Goal: Information Seeking & Learning: Learn about a topic

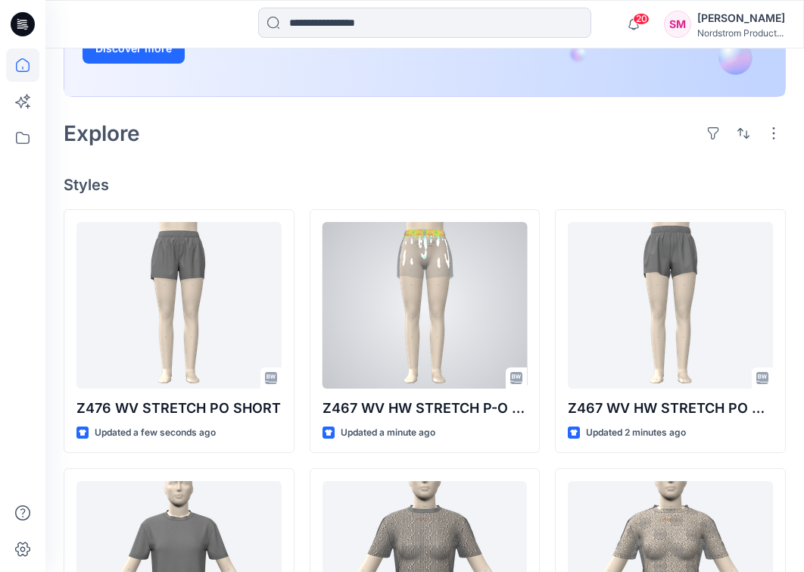
scroll to position [303, 0]
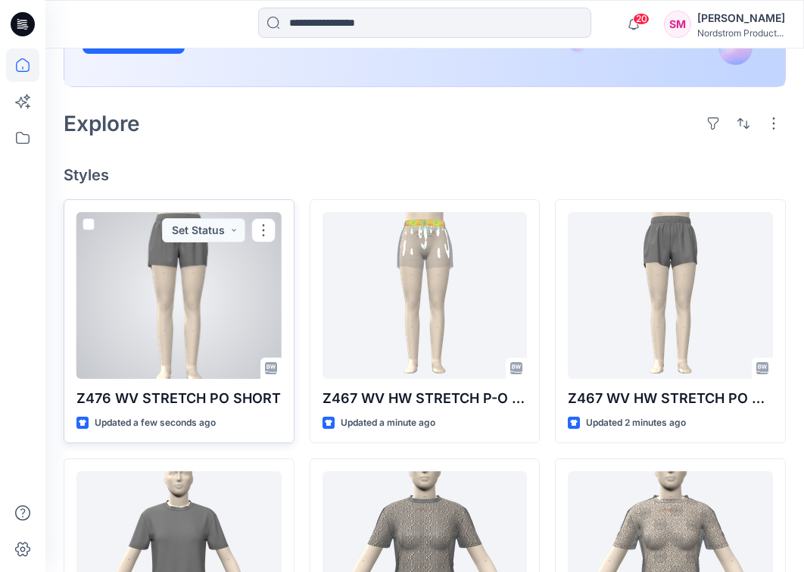
click at [180, 400] on p "Z476 WV STRETCH PO SHORT" at bounding box center [178, 398] width 205 height 21
click at [187, 400] on p "Z476 WV STRETCH PO SHORT" at bounding box center [178, 398] width 205 height 21
click at [192, 324] on div at bounding box center [178, 295] width 205 height 167
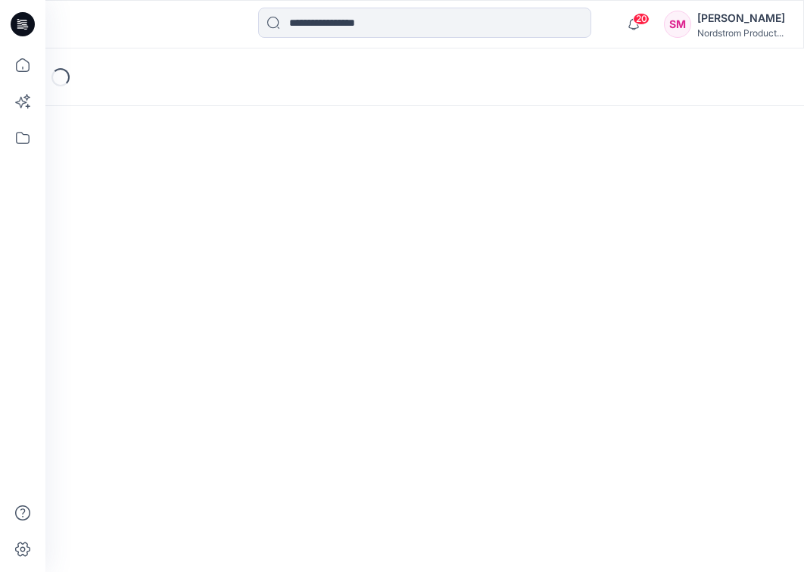
click at [192, 324] on div "Loading..." at bounding box center [424, 309] width 759 height 523
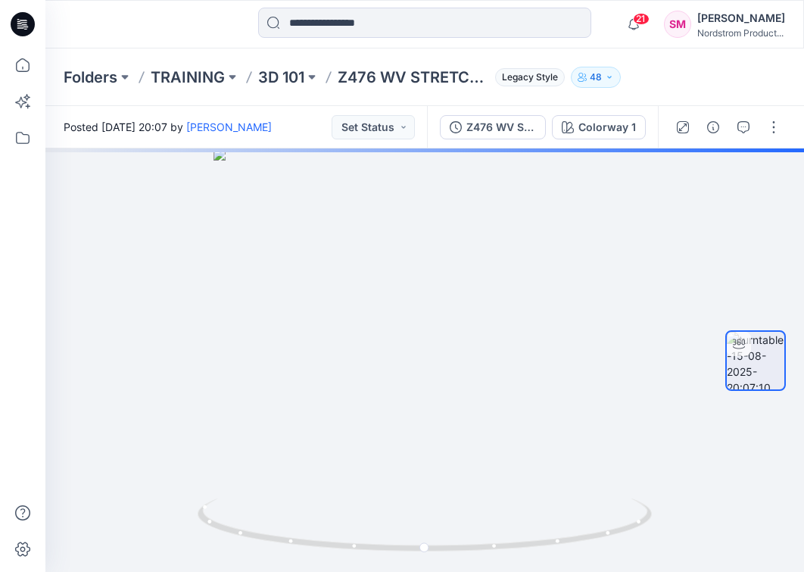
scroll to position [303, 0]
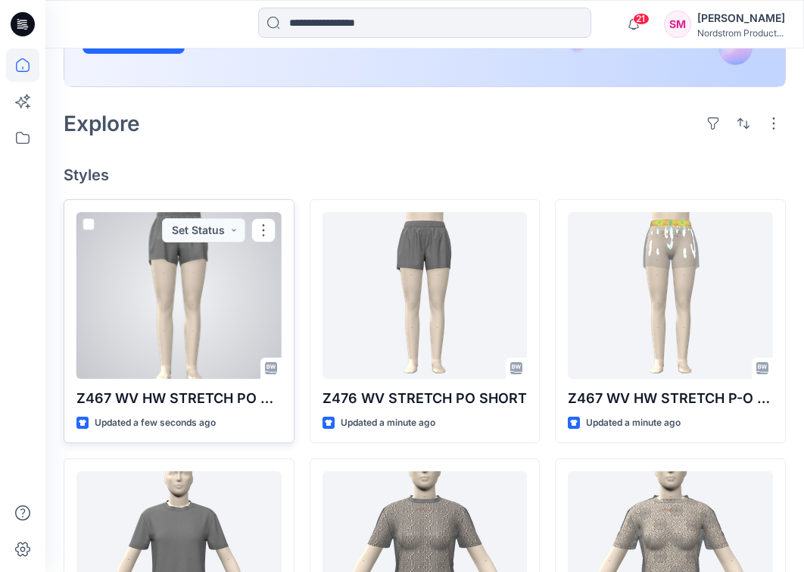
click at [188, 317] on div at bounding box center [178, 295] width 205 height 167
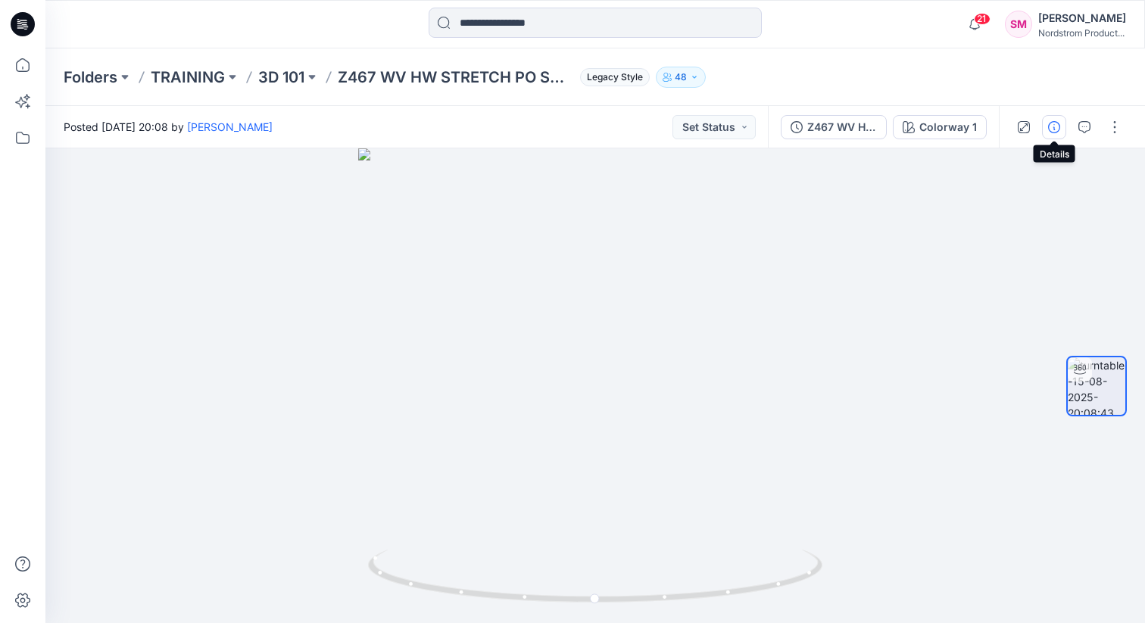
click at [804, 130] on button "button" at bounding box center [1054, 127] width 24 height 24
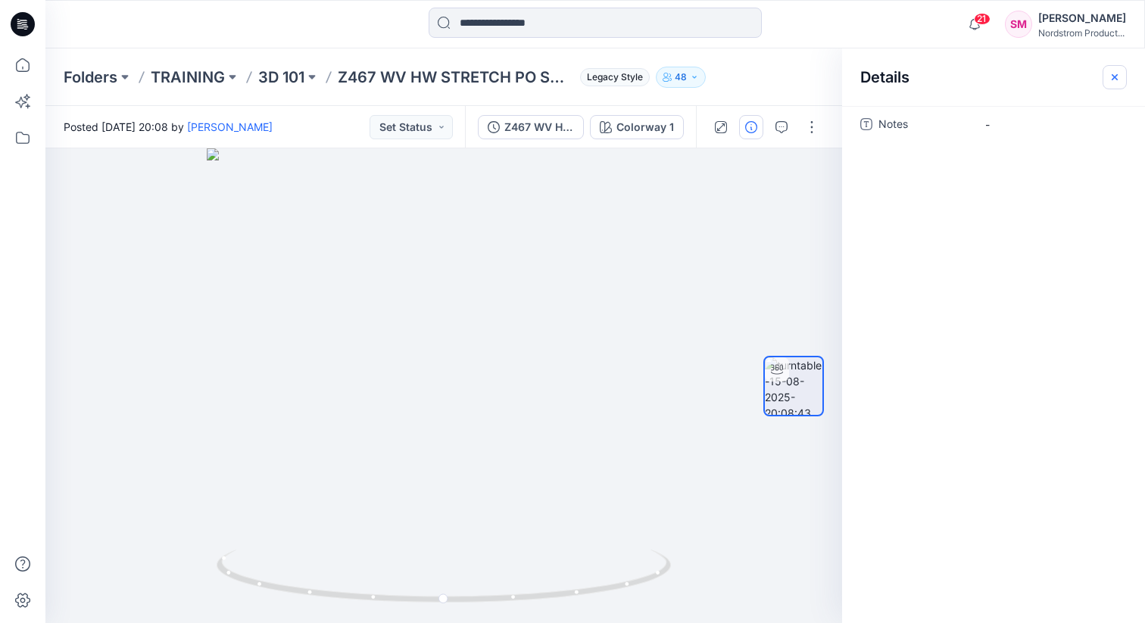
click at [804, 73] on icon "button" at bounding box center [1115, 77] width 12 height 12
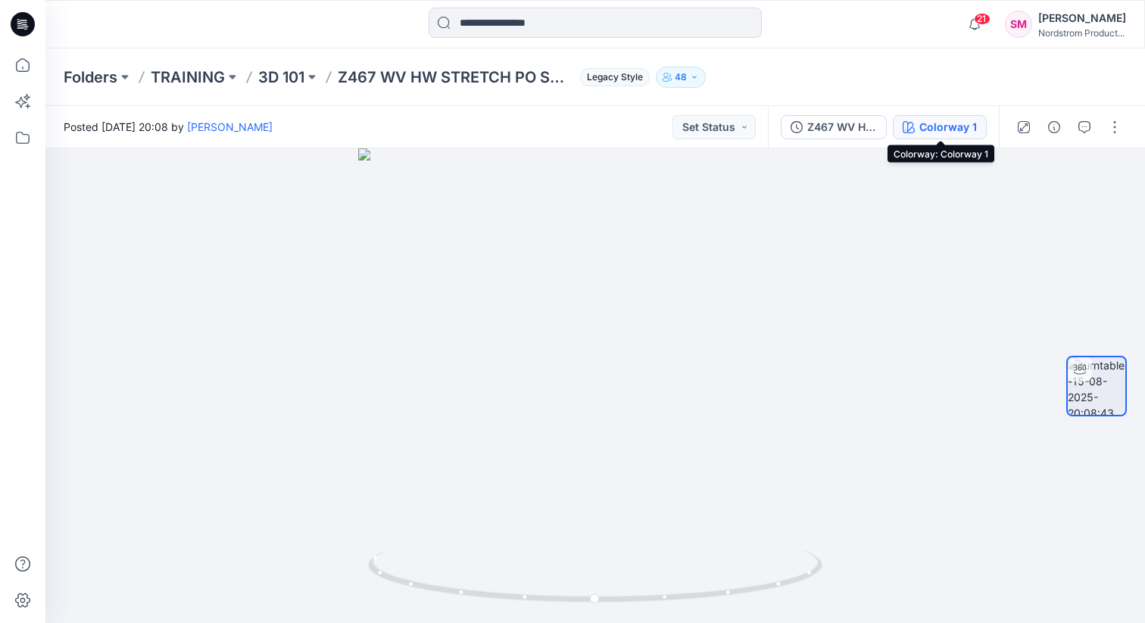
click at [804, 125] on div "Colorway 1" at bounding box center [948, 127] width 58 height 17
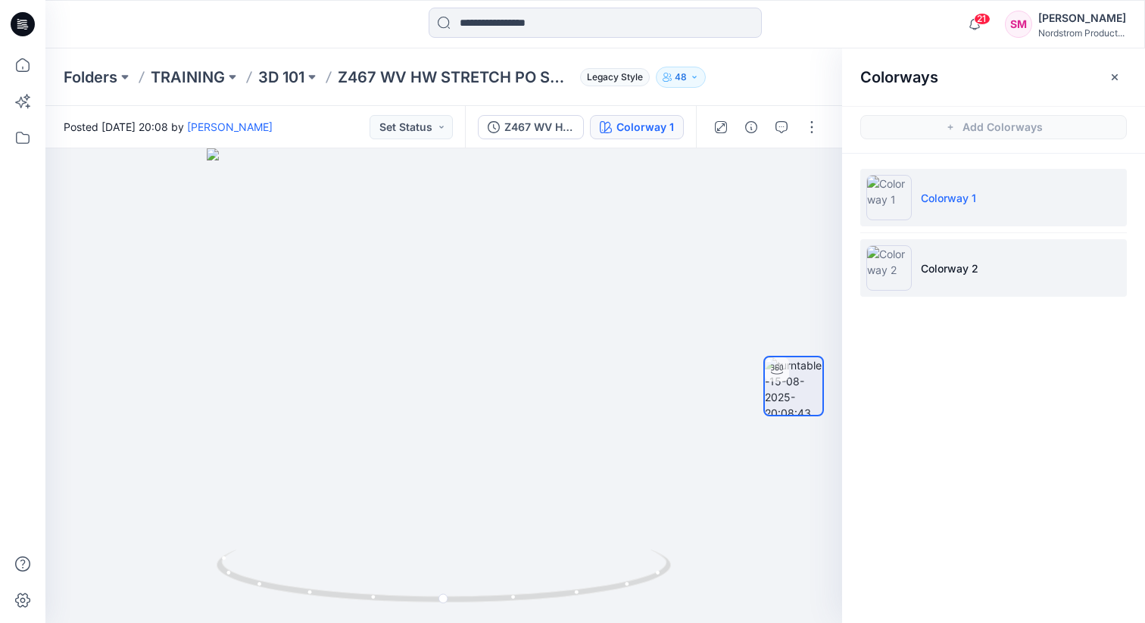
click at [804, 276] on li "Colorway 2" at bounding box center [993, 268] width 267 height 58
click at [804, 192] on img at bounding box center [888, 197] width 45 height 45
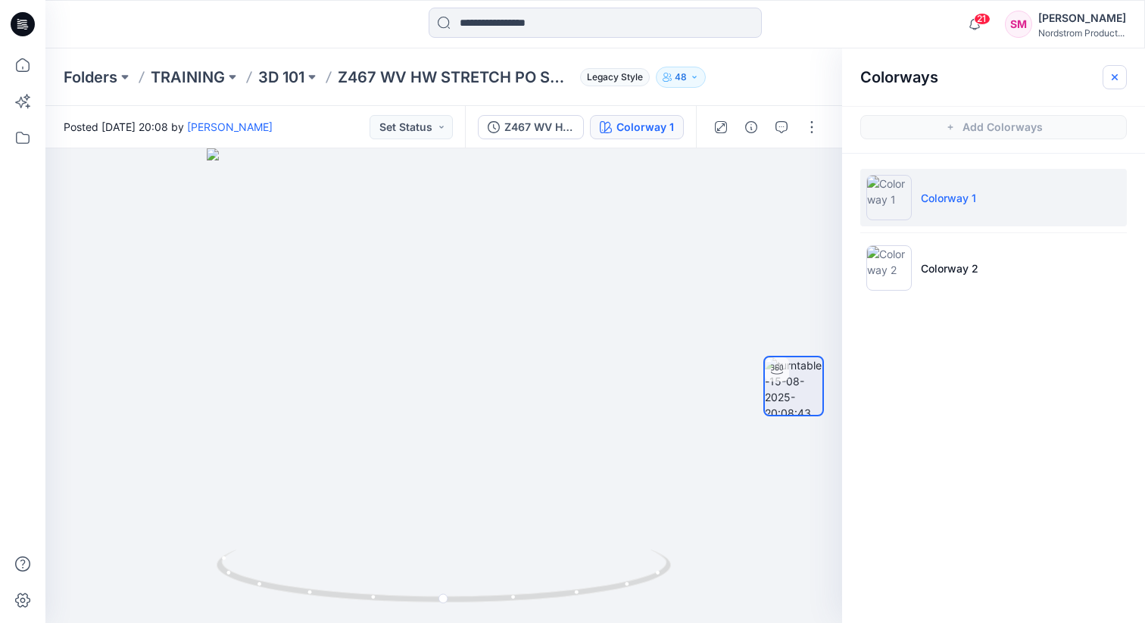
click at [804, 76] on button "button" at bounding box center [1115, 77] width 24 height 24
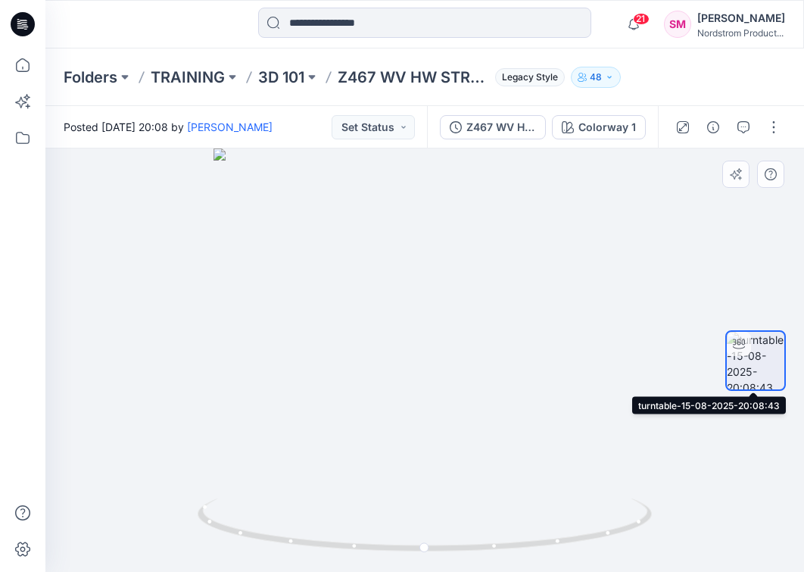
click at [758, 367] on img at bounding box center [756, 361] width 58 height 58
drag, startPoint x: 750, startPoint y: 359, endPoint x: 848, endPoint y: 359, distance: 97.7
click at [804, 359] on html "21 Notifications [PERSON_NAME] has updated Z467 WV HW STRETCH P-O SHORT with Z4…" at bounding box center [402, 286] width 804 height 572
drag, startPoint x: 595, startPoint y: 538, endPoint x: 546, endPoint y: 512, distance: 55.6
click at [546, 512] on icon at bounding box center [427, 526] width 458 height 57
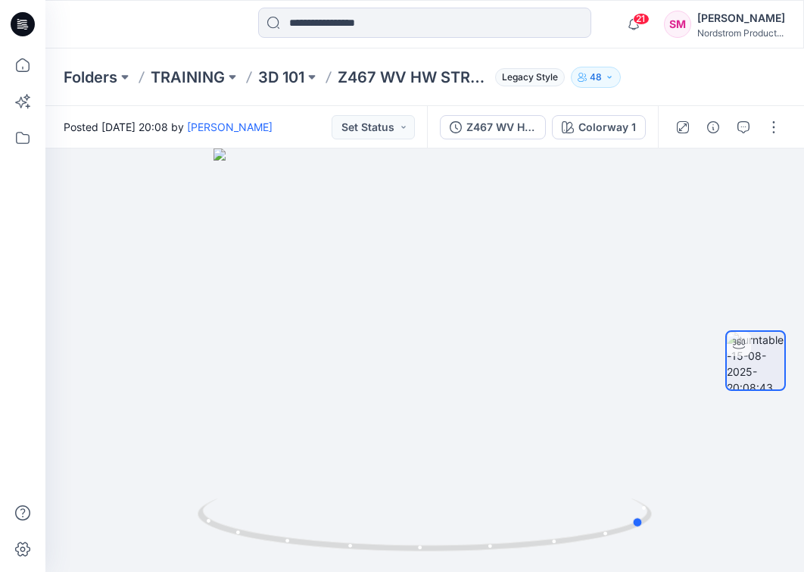
drag, startPoint x: 546, startPoint y: 512, endPoint x: 817, endPoint y: 473, distance: 273.9
click at [804, 473] on html "21 Notifications [PERSON_NAME] has updated Z467 WV HW STRETCH P-O SHORT with Z4…" at bounding box center [402, 286] width 804 height 572
drag, startPoint x: 479, startPoint y: 551, endPoint x: 594, endPoint y: 517, distance: 119.8
click at [594, 516] on icon at bounding box center [427, 526] width 458 height 57
drag, startPoint x: 311, startPoint y: 545, endPoint x: 421, endPoint y: 539, distance: 110.7
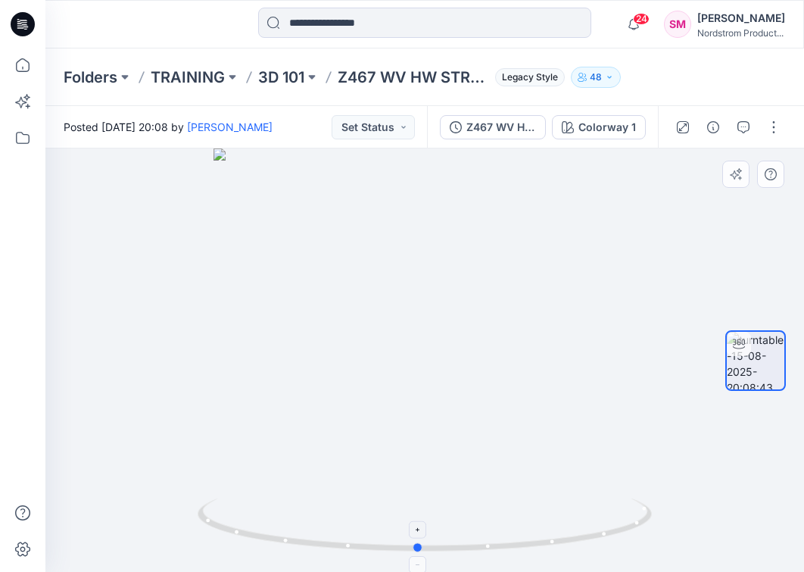
click at [421, 539] on icon at bounding box center [427, 526] width 458 height 57
drag, startPoint x: 420, startPoint y: 549, endPoint x: 506, endPoint y: 552, distance: 86.4
click at [506, 552] on icon at bounding box center [427, 526] width 458 height 57
drag, startPoint x: 431, startPoint y: 550, endPoint x: 354, endPoint y: 572, distance: 80.3
click at [354, 571] on html "24 Notifications [PERSON_NAME] has updated Z467 WV HW STRETCH P-O SHORT with Z4…" at bounding box center [402, 286] width 804 height 572
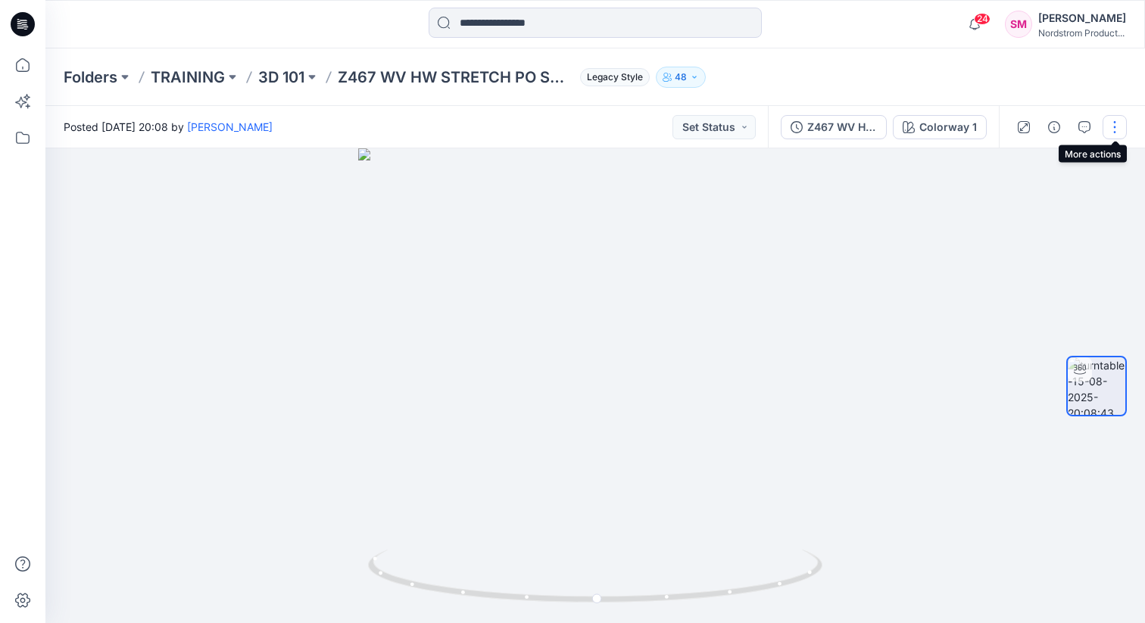
click at [804, 133] on button "button" at bounding box center [1115, 127] width 24 height 24
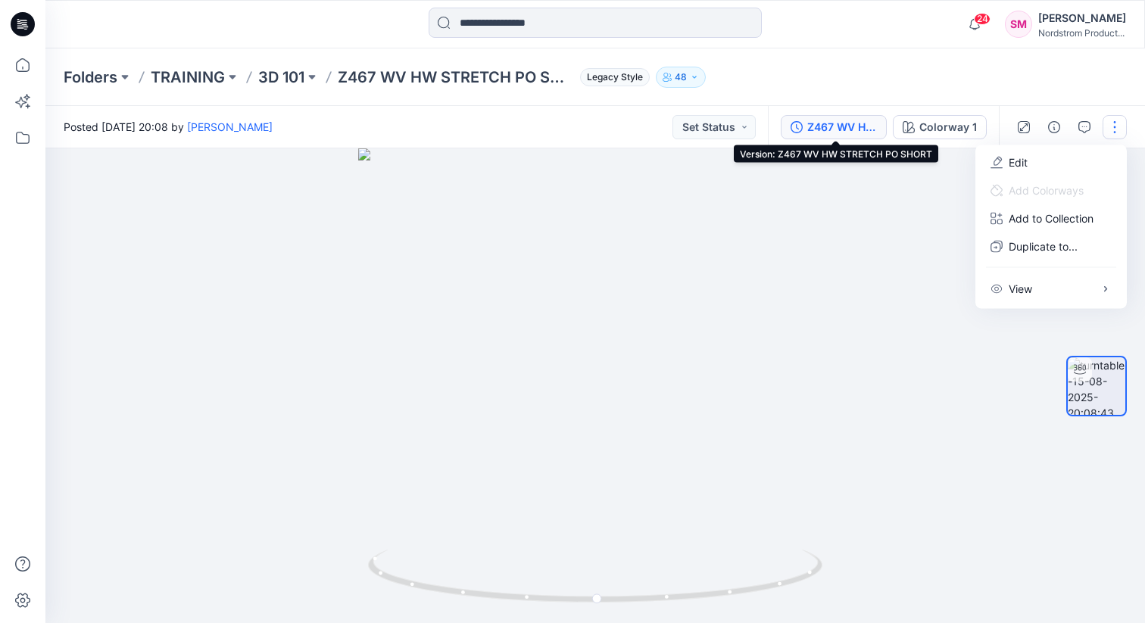
click at [804, 135] on button "Z467 WV HW STRETCH PO SHORT" at bounding box center [834, 127] width 106 height 24
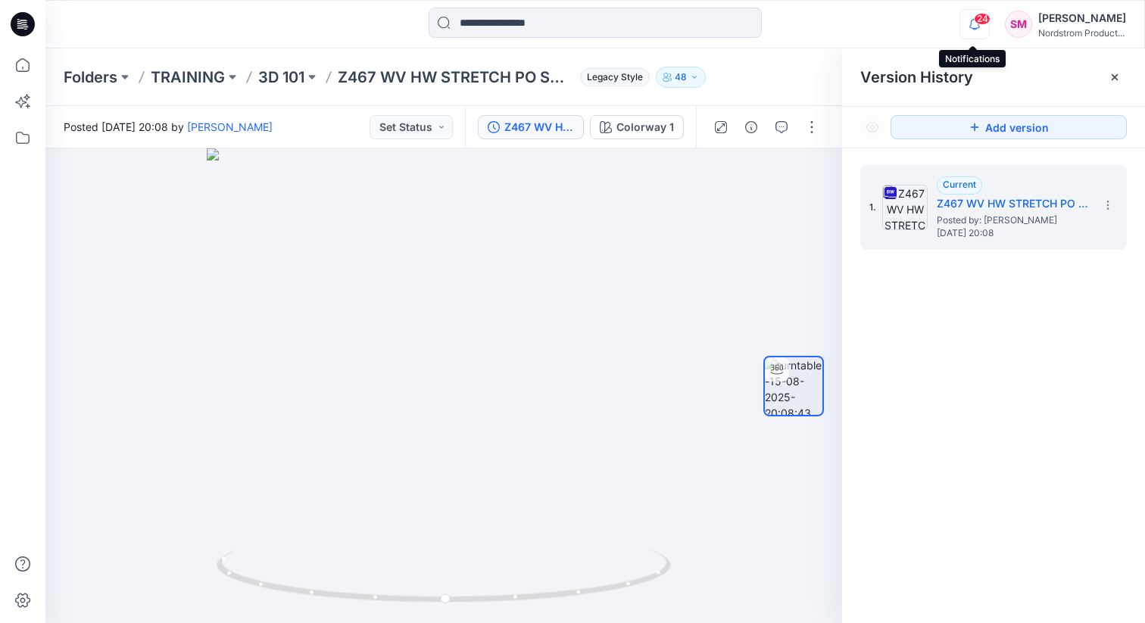
click at [804, 28] on icon "button" at bounding box center [974, 24] width 29 height 30
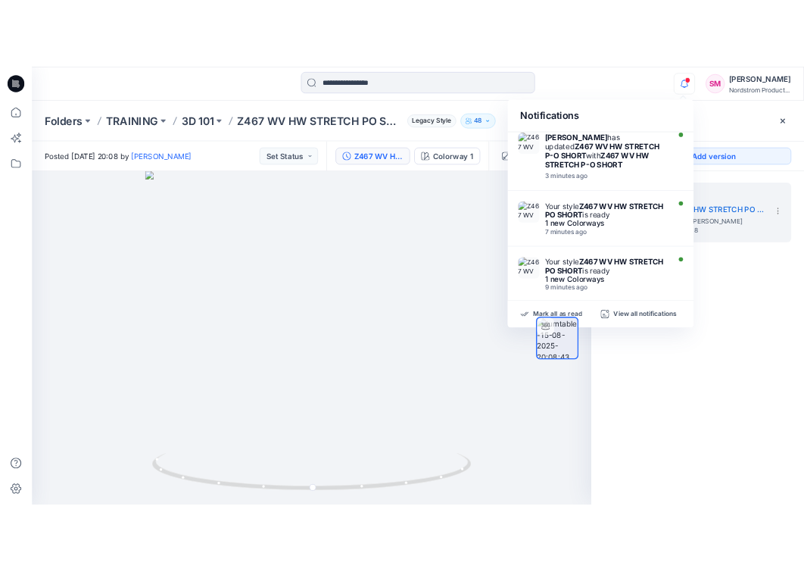
scroll to position [3, 0]
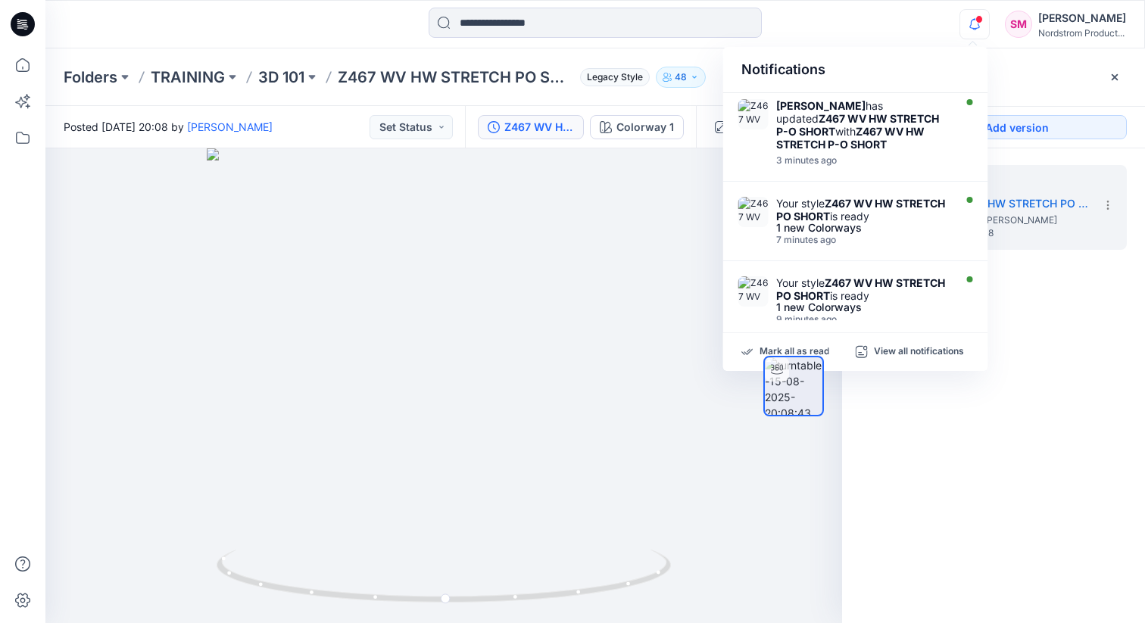
click at [794, 463] on div at bounding box center [793, 386] width 61 height 289
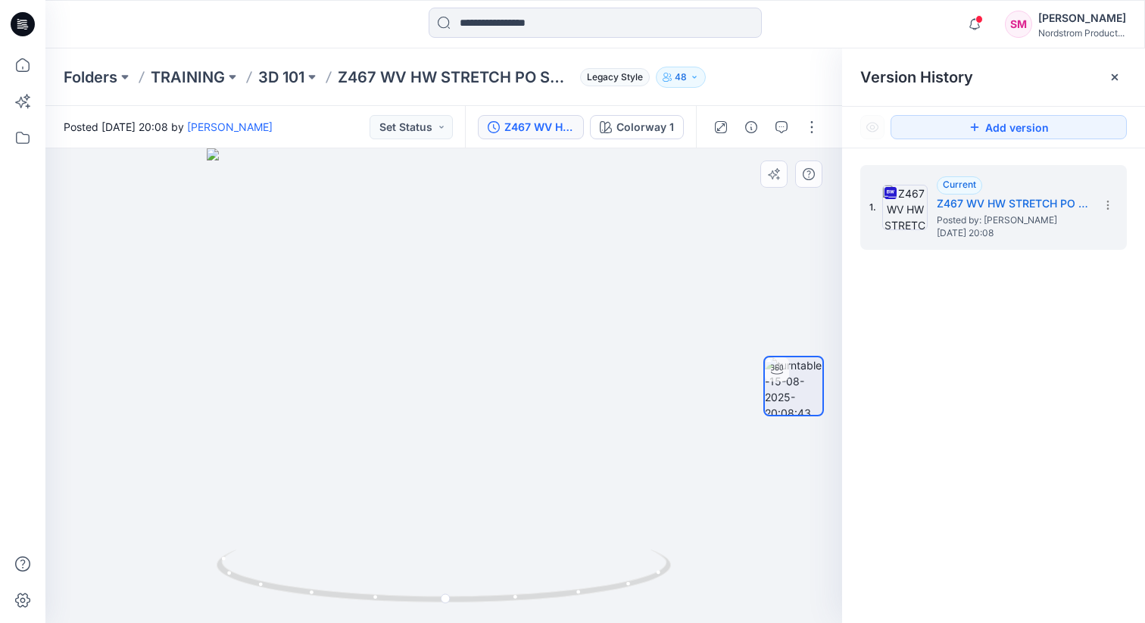
click at [684, 366] on div at bounding box center [443, 385] width 797 height 475
drag, startPoint x: 684, startPoint y: 366, endPoint x: 631, endPoint y: 407, distance: 67.4
click at [631, 407] on div at bounding box center [443, 385] width 797 height 475
drag, startPoint x: 328, startPoint y: 595, endPoint x: 457, endPoint y: 596, distance: 128.8
drag, startPoint x: 330, startPoint y: 607, endPoint x: 422, endPoint y: 607, distance: 91.6
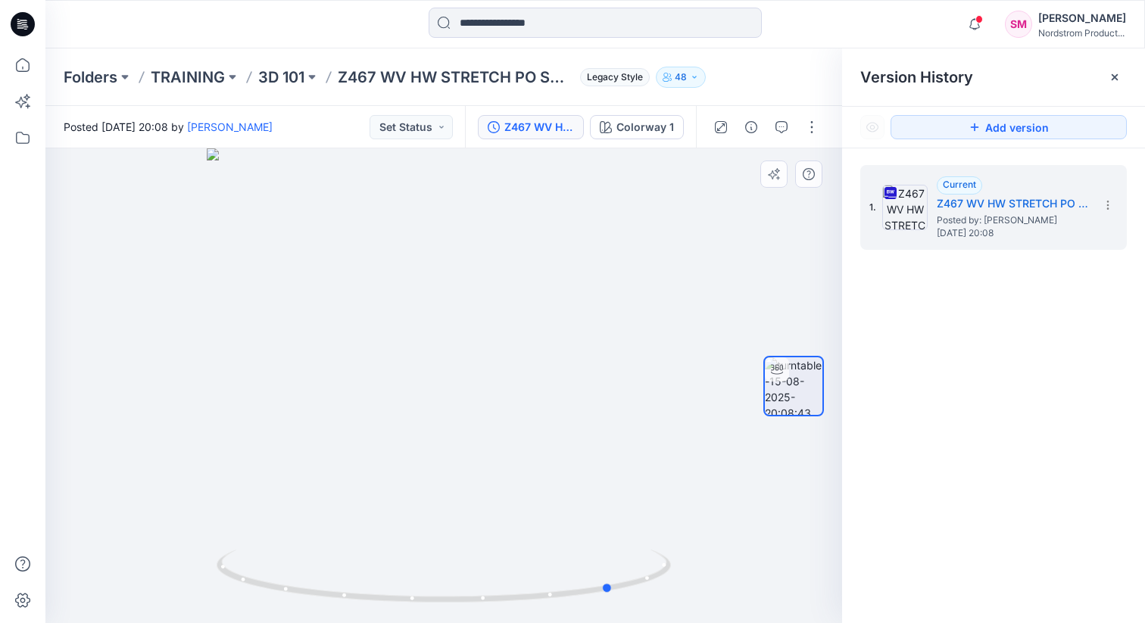
click at [422, 571] on img at bounding box center [444, 586] width 454 height 73
drag, startPoint x: 382, startPoint y: 604, endPoint x: 559, endPoint y: 576, distance: 179.4
click at [560, 571] on icon at bounding box center [446, 578] width 458 height 57
drag, startPoint x: 375, startPoint y: 595, endPoint x: 494, endPoint y: 612, distance: 120.1
click at [494, 571] on div at bounding box center [443, 385] width 797 height 475
